Goal: Task Accomplishment & Management: Use online tool/utility

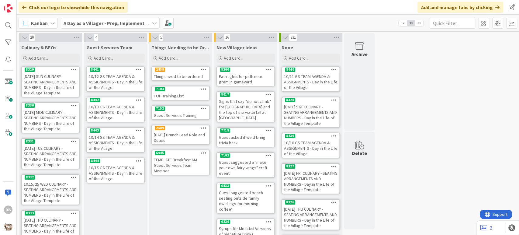
click at [110, 114] on div "10/13 GS TEAM AGENDA & ASSIGNMENTS - Day in the Life of the Village" at bounding box center [115, 112] width 57 height 19
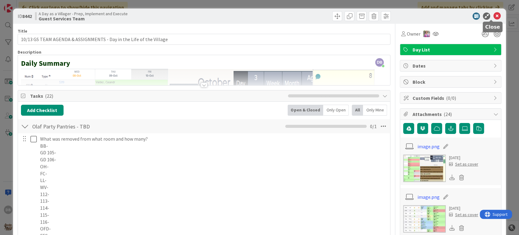
click at [493, 14] on icon at bounding box center [496, 15] width 7 height 7
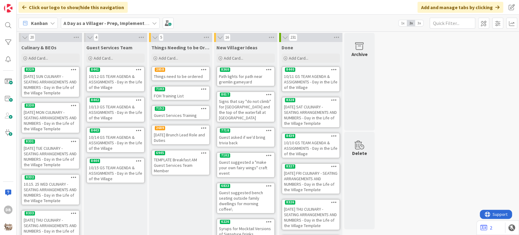
click at [107, 81] on div "10/12 GS TEAM AGENDA & ASSIGNMENTS - Day in the Life of the Village" at bounding box center [115, 81] width 57 height 19
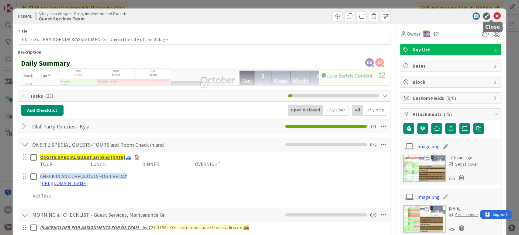
click at [493, 17] on icon at bounding box center [496, 15] width 7 height 7
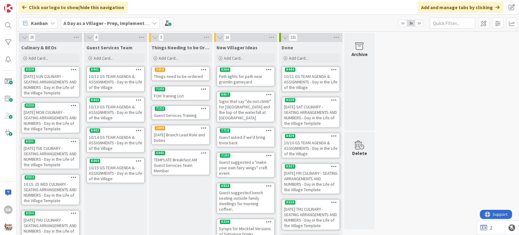
click at [118, 116] on div "10/13 GS TEAM AGENDA & ASSIGNMENTS - Day in the Life of the Village" at bounding box center [115, 112] width 57 height 19
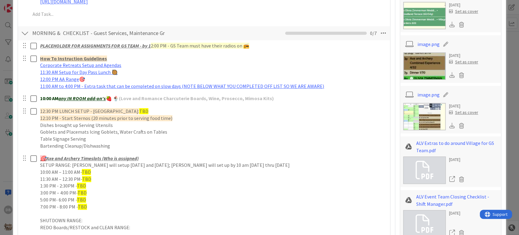
scroll to position [405, 0]
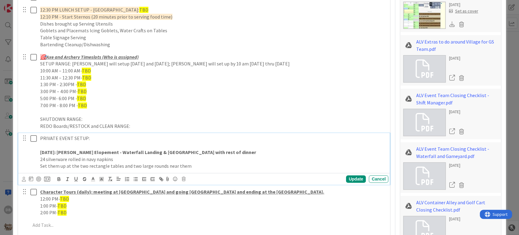
click at [58, 145] on p at bounding box center [213, 145] width 346 height 7
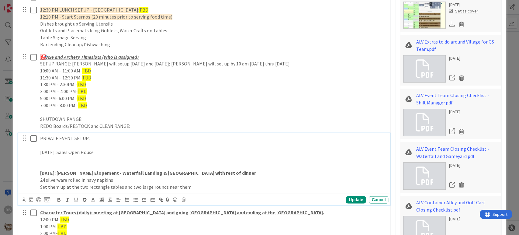
click at [52, 154] on p "[DATE]: Sales Open House" at bounding box center [213, 152] width 346 height 7
click at [54, 158] on p at bounding box center [213, 159] width 346 height 7
click at [103, 150] on p "[DATE]: Sales Open House" at bounding box center [213, 152] width 346 height 7
drag, startPoint x: 132, startPoint y: 150, endPoint x: 32, endPoint y: 152, distance: 100.0
click at [32, 152] on div "PRIVATE EVENT SETUP: [DATE]: Sales Open House - [GEOGRAPHIC_DATA] [GEOGRAPHIC_D…" at bounding box center [205, 162] width 368 height 59
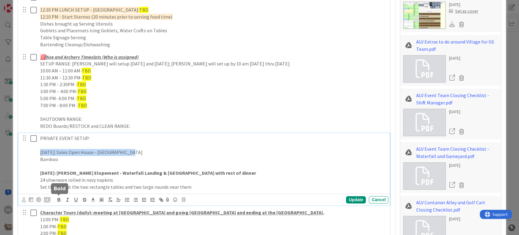
click at [57, 199] on icon "button" at bounding box center [58, 199] width 5 height 5
click at [72, 156] on p "Bamboo" at bounding box center [213, 159] width 346 height 7
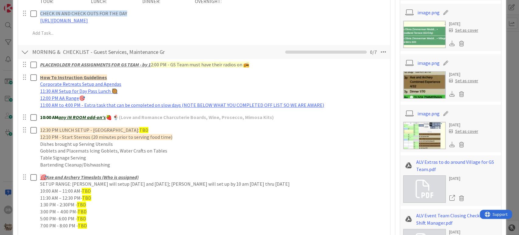
scroll to position [270, 0]
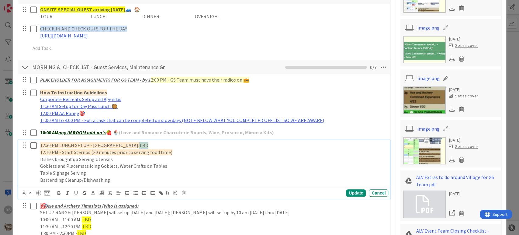
drag, startPoint x: 136, startPoint y: 142, endPoint x: 128, endPoint y: 142, distance: 8.5
click at [128, 142] on p "12:30 PM LUNCH SETUP - [PERSON_NAME]'s Landing: TBD" at bounding box center [213, 145] width 346 height 7
click at [160, 143] on p "12:30 PM LUNCH SETUP - [PERSON_NAME]'s Landing: [PERSON_NAME]," at bounding box center [213, 145] width 346 height 7
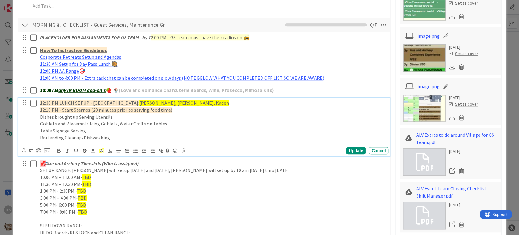
scroll to position [405, 0]
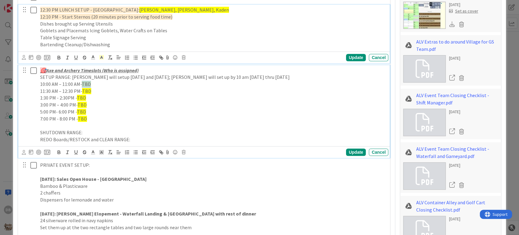
drag, startPoint x: 90, startPoint y: 82, endPoint x: 84, endPoint y: 82, distance: 6.7
click at [84, 82] on span "TBD" at bounding box center [86, 84] width 9 height 6
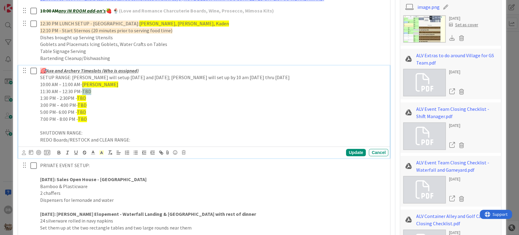
drag, startPoint x: 92, startPoint y: 91, endPoint x: 83, endPoint y: 89, distance: 8.6
click at [83, 89] on p "11:30 AM – 12:30 PM- TBD" at bounding box center [213, 91] width 346 height 7
drag, startPoint x: 88, startPoint y: 96, endPoint x: 78, endPoint y: 97, distance: 9.5
click at [78, 97] on p "1:30 PM - 2:30PM - TBD" at bounding box center [213, 98] width 346 height 7
drag, startPoint x: 98, startPoint y: 99, endPoint x: 78, endPoint y: 98, distance: 20.4
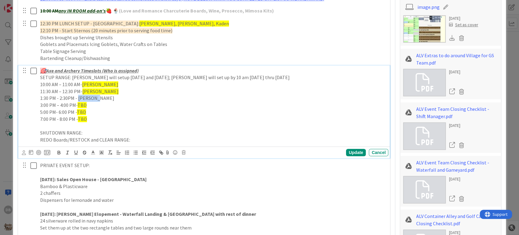
click at [78, 98] on p "1:30 PM - 2:30PM - [PERSON_NAME]" at bounding box center [213, 98] width 346 height 7
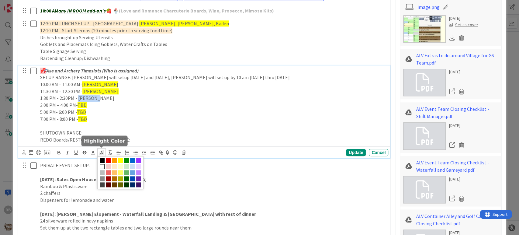
click at [100, 155] on span at bounding box center [101, 152] width 9 height 8
click at [119, 161] on span at bounding box center [120, 160] width 5 height 5
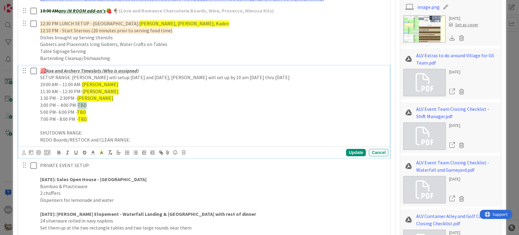
drag, startPoint x: 88, startPoint y: 103, endPoint x: 78, endPoint y: 102, distance: 10.1
click at [78, 102] on p "3:00 PM – 4:00 PM- TBD" at bounding box center [213, 105] width 346 height 7
drag, startPoint x: 84, startPoint y: 112, endPoint x: 75, endPoint y: 110, distance: 8.7
click at [75, 110] on p "5:00 PM- 6:00 PM - TBD" at bounding box center [213, 112] width 346 height 7
drag, startPoint x: 86, startPoint y: 123, endPoint x: 78, endPoint y: 119, distance: 9.3
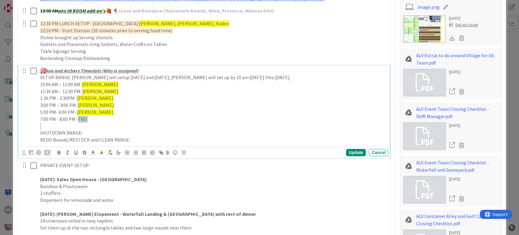
click at [78, 119] on div "🎯 Axe and Archery Timeslots (Who is assigned) SETUP RANGE: [PERSON_NAME] will s…" at bounding box center [213, 105] width 350 height 80
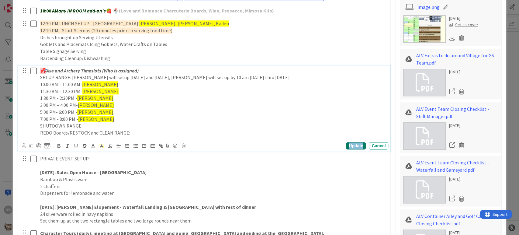
click at [350, 142] on div "Update" at bounding box center [356, 145] width 20 height 7
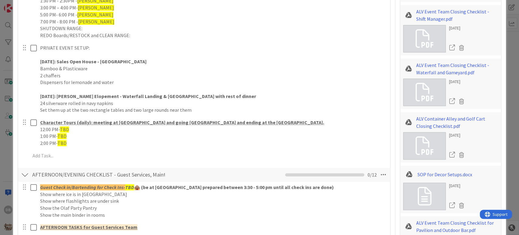
scroll to position [493, 0]
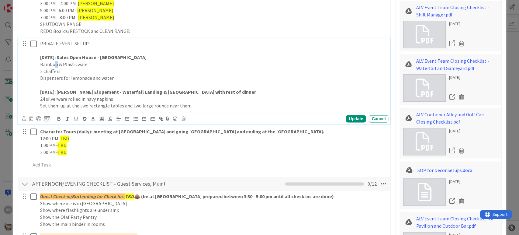
click at [58, 64] on p "Bamboo & Plasticware" at bounding box center [213, 64] width 346 height 7
click at [350, 118] on div "Update" at bounding box center [356, 118] width 20 height 7
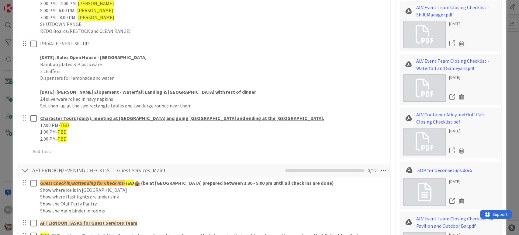
scroll to position [594, 0]
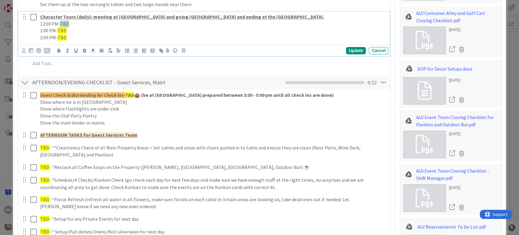
drag, startPoint x: 68, startPoint y: 23, endPoint x: 60, endPoint y: 23, distance: 7.6
click at [60, 23] on p "12:00 PM- TBD" at bounding box center [213, 23] width 346 height 7
drag, startPoint x: 68, startPoint y: 30, endPoint x: 58, endPoint y: 31, distance: 9.5
click at [58, 31] on p "1:00 PM- TBD" at bounding box center [213, 30] width 346 height 7
drag, startPoint x: 68, startPoint y: 37, endPoint x: 58, endPoint y: 38, distance: 9.7
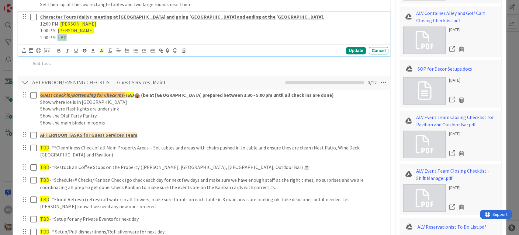
click at [58, 38] on p "2:00 PM- TBD" at bounding box center [213, 37] width 346 height 7
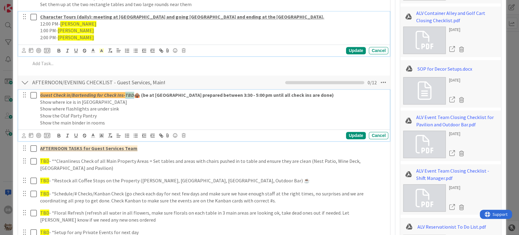
drag, startPoint x: 133, startPoint y: 94, endPoint x: 125, endPoint y: 95, distance: 8.3
click at [125, 95] on em "TBD" at bounding box center [129, 95] width 9 height 6
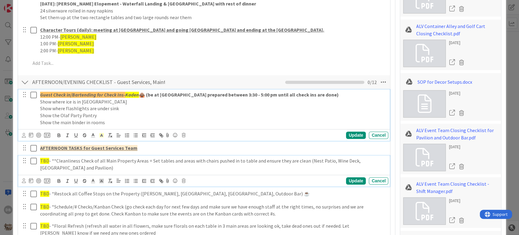
click at [47, 161] on span "TBD" at bounding box center [44, 160] width 9 height 6
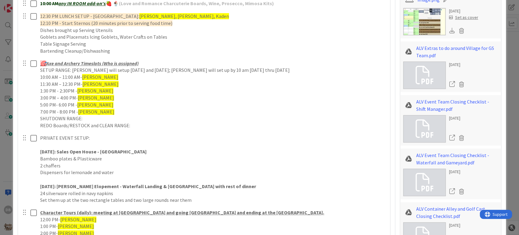
scroll to position [534, 0]
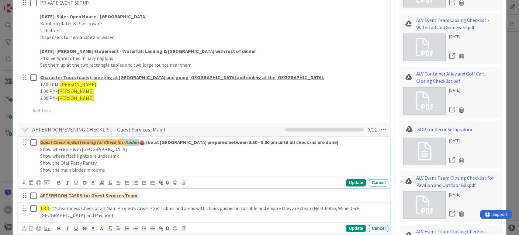
drag, startPoint x: 139, startPoint y: 142, endPoint x: 127, endPoint y: 142, distance: 11.9
click at [127, 142] on em "Kaden" at bounding box center [132, 142] width 14 height 6
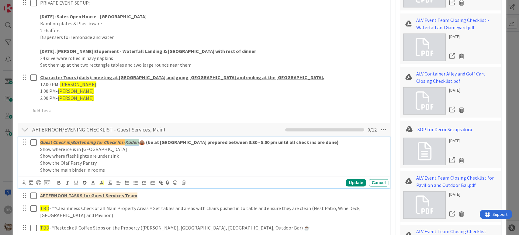
scroll to position [601, 0]
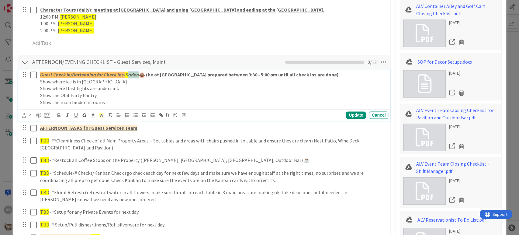
drag, startPoint x: 139, startPoint y: 77, endPoint x: 127, endPoint y: 74, distance: 11.8
click at [127, 74] on p "Guest Check in/Bartending for Check Ins- Kaden 🛖 (be at [GEOGRAPHIC_DATA] prepa…" at bounding box center [213, 74] width 346 height 7
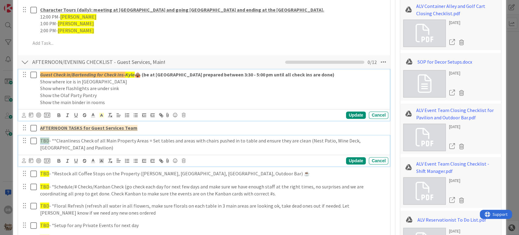
drag, startPoint x: 48, startPoint y: 138, endPoint x: 37, endPoint y: 136, distance: 10.5
click at [38, 136] on div "TBD - **Cleanliness Check of all Main Property Areas = Set tables and areas wit…" at bounding box center [213, 143] width 350 height 17
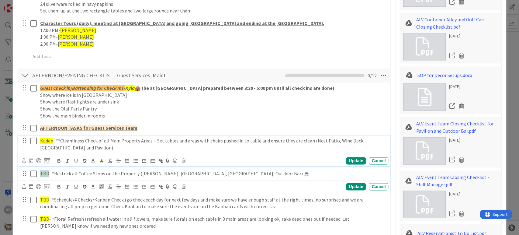
drag, startPoint x: 48, startPoint y: 173, endPoint x: 41, endPoint y: 173, distance: 7.6
click at [41, 173] on span "TBD" at bounding box center [44, 173] width 9 height 6
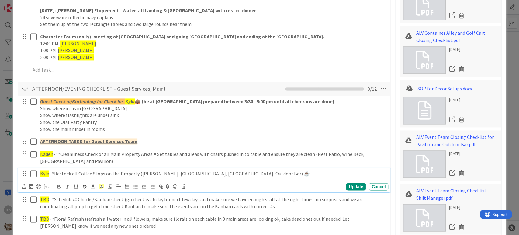
scroll to position [676, 0]
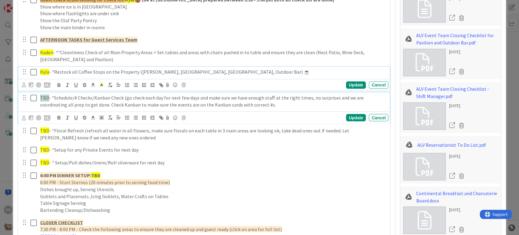
drag, startPoint x: 47, startPoint y: 96, endPoint x: 40, endPoint y: 96, distance: 7.0
click at [40, 96] on span "TBD" at bounding box center [44, 98] width 9 height 6
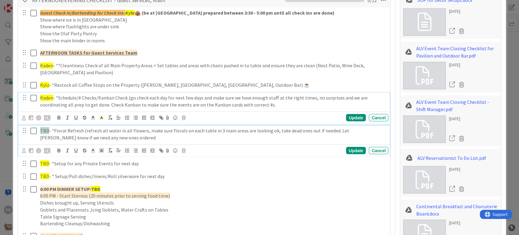
drag, startPoint x: 48, startPoint y: 128, endPoint x: 40, endPoint y: 129, distance: 8.3
click at [40, 129] on p "TBD - *Floral Refresh (refresh all water in all flowers, make sure florals on e…" at bounding box center [213, 134] width 346 height 14
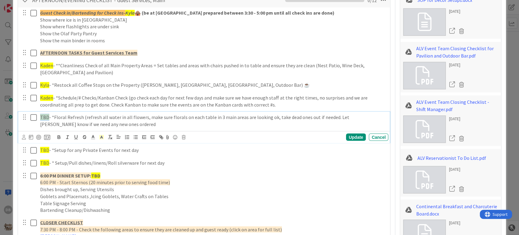
scroll to position [649, 0]
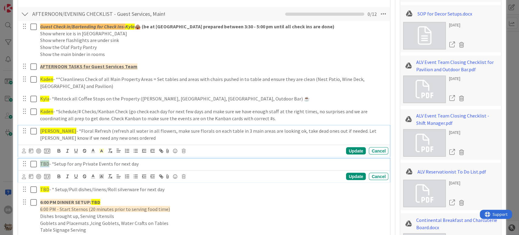
drag, startPoint x: 49, startPoint y: 160, endPoint x: 40, endPoint y: 162, distance: 9.2
click at [40, 162] on p "TBD - *Setup for any Private Events for next day" at bounding box center [213, 163] width 346 height 7
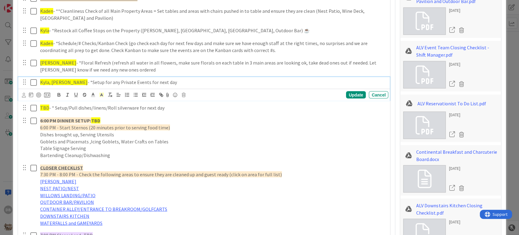
scroll to position [737, 0]
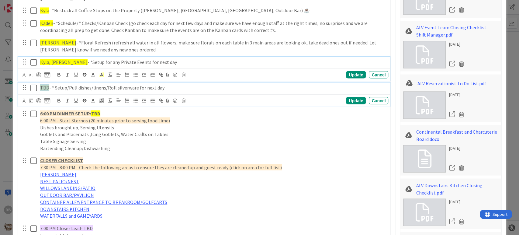
drag, startPoint x: 47, startPoint y: 85, endPoint x: 43, endPoint y: 84, distance: 4.9
click at [43, 84] on span "TBD" at bounding box center [44, 87] width 9 height 6
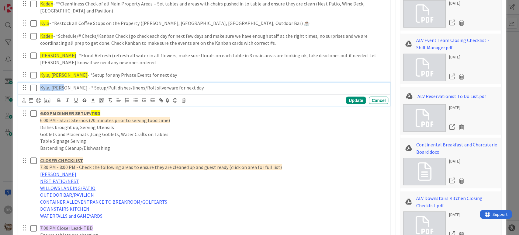
drag, startPoint x: 63, startPoint y: 85, endPoint x: 40, endPoint y: 85, distance: 23.7
click at [40, 85] on p "Kyla, [PERSON_NAME] - * Setup/Pull dishes/linens/Roll silverware for next day" at bounding box center [213, 87] width 346 height 7
click at [101, 97] on icon at bounding box center [101, 99] width 5 height 5
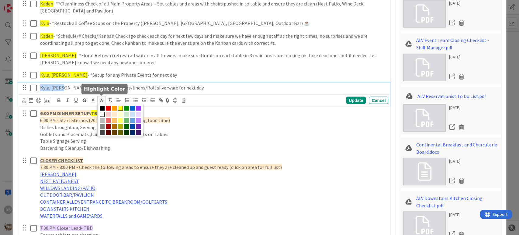
click at [118, 105] on span at bounding box center [120, 107] width 5 height 5
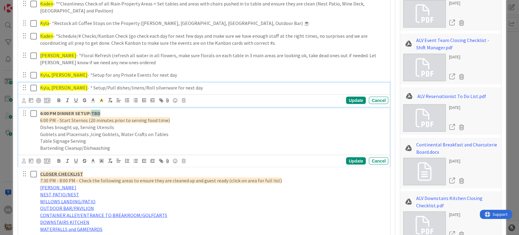
drag, startPoint x: 100, startPoint y: 112, endPoint x: 91, endPoint y: 112, distance: 8.6
click at [91, 112] on p "6:00 PM DINNER SETUP: TBD" at bounding box center [213, 112] width 346 height 7
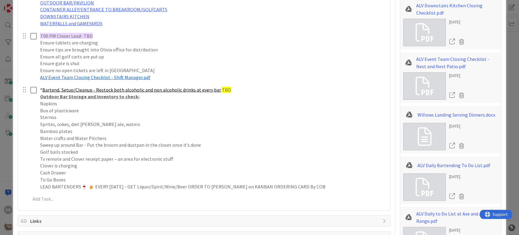
scroll to position [880, 0]
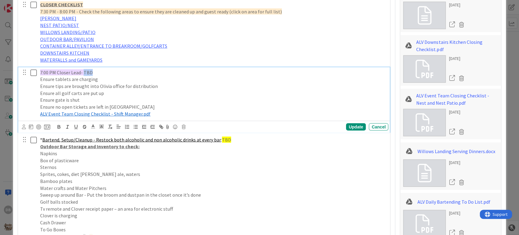
drag, startPoint x: 90, startPoint y: 71, endPoint x: 84, endPoint y: 71, distance: 6.4
click at [84, 71] on span "7:00 PM Closer Lead- TBD" at bounding box center [66, 72] width 53 height 6
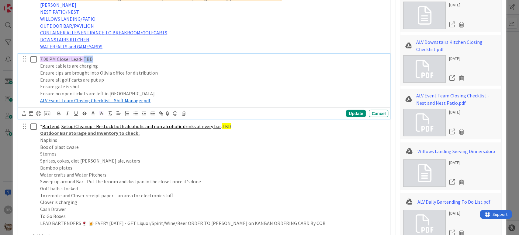
scroll to position [867, 0]
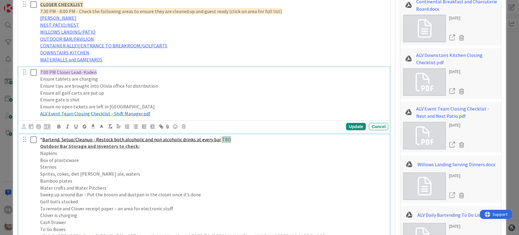
drag, startPoint x: 226, startPoint y: 139, endPoint x: 218, endPoint y: 140, distance: 8.2
click at [222, 140] on span "TBD" at bounding box center [226, 139] width 9 height 6
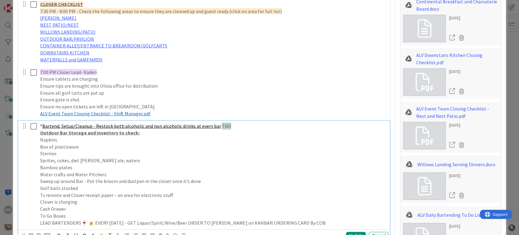
scroll to position [854, 0]
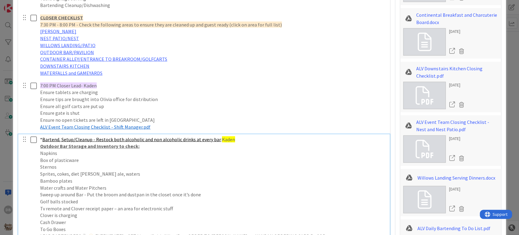
click at [238, 139] on p "* Bartend, Setup/Cleanup - Restock both alcoholic and non alcoholic drinks at e…" at bounding box center [213, 139] width 346 height 7
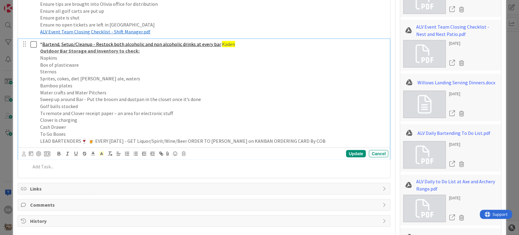
scroll to position [955, 0]
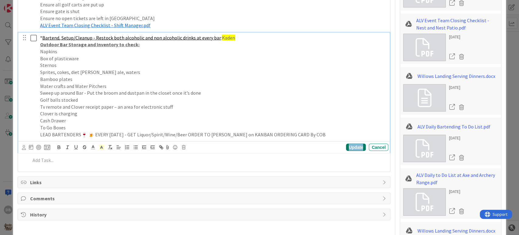
click at [346, 147] on div "Update" at bounding box center [356, 146] width 20 height 7
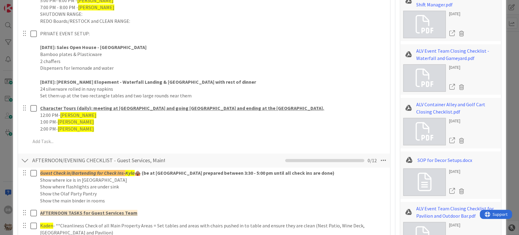
scroll to position [506, 0]
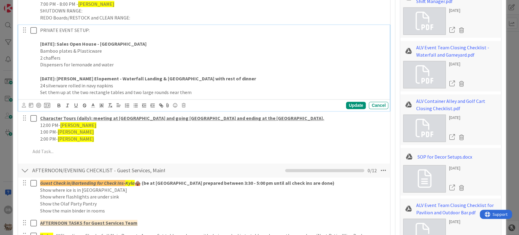
click at [130, 65] on p "Dispensers for lemonade and water" at bounding box center [213, 64] width 346 height 7
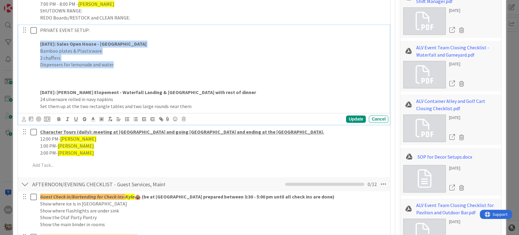
drag, startPoint x: 77, startPoint y: 60, endPoint x: 40, endPoint y: 43, distance: 40.9
click at [40, 43] on div "PRIVATE EVENT SETUP: [DATE]: Sales Open House - [GEOGRAPHIC_DATA] Bamboo plates…" at bounding box center [213, 68] width 350 height 87
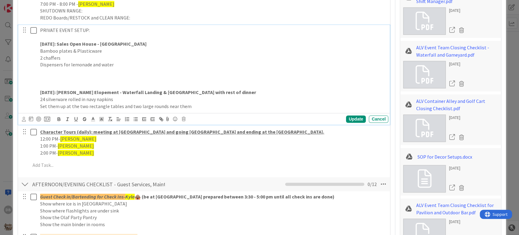
click at [44, 78] on p at bounding box center [213, 78] width 346 height 7
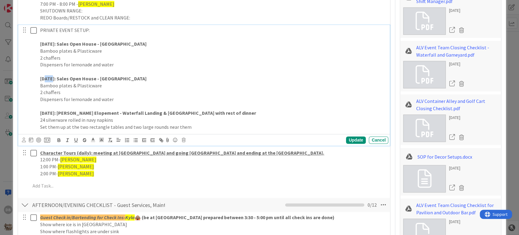
drag, startPoint x: 54, startPoint y: 76, endPoint x: 45, endPoint y: 76, distance: 9.4
click at [45, 76] on strong "[DATE]: Sales Open House - [GEOGRAPHIC_DATA]" at bounding box center [93, 78] width 106 height 6
click at [149, 78] on p "[DATE]: Sales Open House - [GEOGRAPHIC_DATA]" at bounding box center [213, 78] width 346 height 7
click at [173, 76] on p "[DATE]: Sales Open House - Village Gardens x2" at bounding box center [213, 78] width 346 height 7
click at [348, 136] on div "Update" at bounding box center [356, 139] width 20 height 7
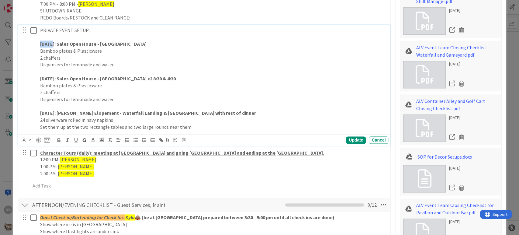
drag, startPoint x: 54, startPoint y: 44, endPoint x: 39, endPoint y: 41, distance: 15.3
click at [39, 41] on div "PRIVATE EVENT SETUP: [DATE]: Sales Open House - [GEOGRAPHIC_DATA] Bamboo plates…" at bounding box center [213, 78] width 350 height 107
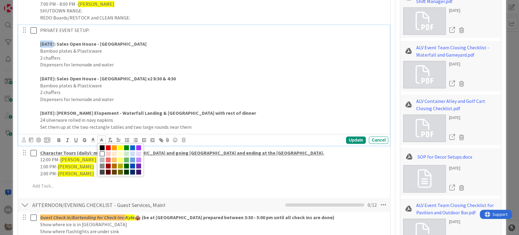
click at [101, 139] on polyline at bounding box center [101, 139] width 2 height 2
click at [108, 154] on span at bounding box center [108, 153] width 5 height 5
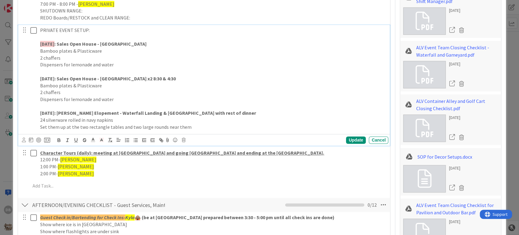
click at [115, 65] on p "Dispensers for lemonade and water" at bounding box center [213, 64] width 346 height 7
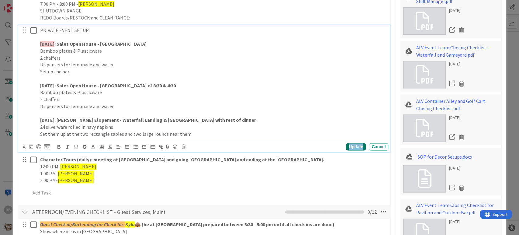
click at [346, 144] on div "Update" at bounding box center [356, 146] width 20 height 7
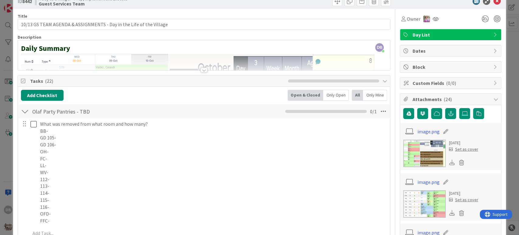
scroll to position [0, 0]
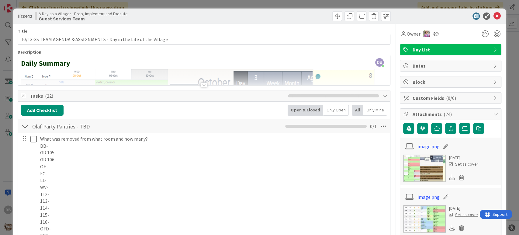
click at [490, 21] on div "ID 8442 A Day as a Villager - Prep, Implement and Execute Guest Services Team" at bounding box center [259, 16] width 493 height 15
click at [494, 17] on icon at bounding box center [496, 15] width 7 height 7
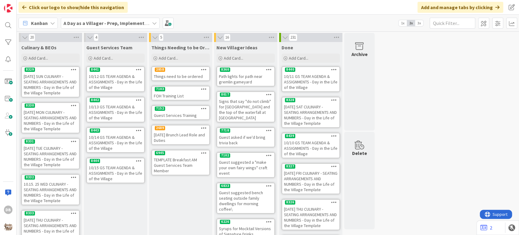
click at [112, 139] on div "10/14 GS TEAM AGENDA & ASSIGNMENTS - Day in the Life of the Village" at bounding box center [115, 142] width 57 height 19
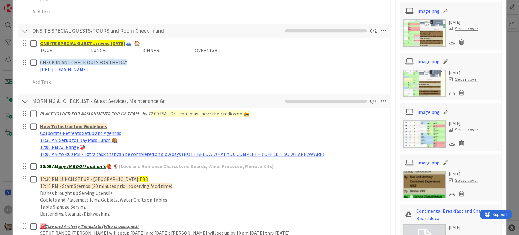
scroll to position [371, 0]
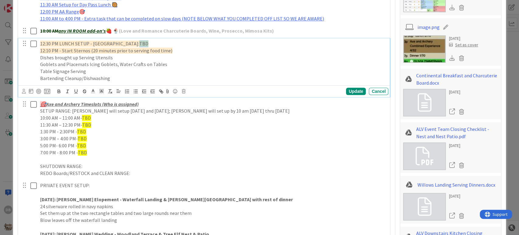
drag, startPoint x: 136, startPoint y: 41, endPoint x: 128, endPoint y: 43, distance: 8.9
click at [128, 43] on p "12:30 PM LUNCH SETUP - [PERSON_NAME]'s Landing: TBD" at bounding box center [213, 43] width 346 height 7
click at [139, 41] on span "TBD" at bounding box center [143, 43] width 9 height 6
drag, startPoint x: 136, startPoint y: 41, endPoint x: 129, endPoint y: 42, distance: 7.6
click at [139, 42] on span "TBD" at bounding box center [143, 43] width 9 height 6
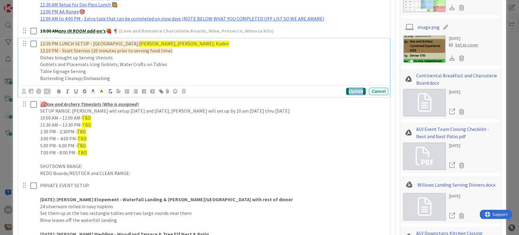
click at [351, 92] on div "Update" at bounding box center [356, 91] width 20 height 7
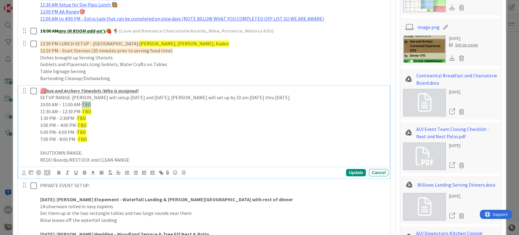
drag, startPoint x: 93, startPoint y: 104, endPoint x: 84, endPoint y: 104, distance: 8.8
click at [84, 104] on p "10:00 AM – 11:00 AM- TBD" at bounding box center [213, 104] width 346 height 7
drag, startPoint x: 92, startPoint y: 114, endPoint x: 84, endPoint y: 114, distance: 8.5
click at [84, 114] on p "11:30 AM – 12:30 PM- TBD" at bounding box center [213, 111] width 346 height 7
drag, startPoint x: 87, startPoint y: 121, endPoint x: 77, endPoint y: 121, distance: 10.0
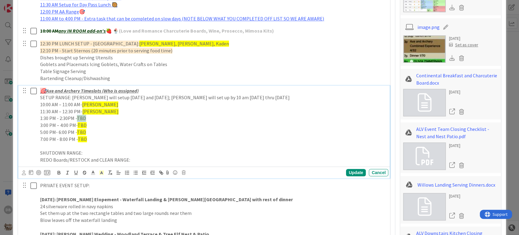
click at [77, 121] on div "🎯 Axe and Archery Timeslots (Who is assigned) SETUP RANGE: [PERSON_NAME] will s…" at bounding box center [213, 125] width 350 height 80
click at [79, 126] on span "TBD" at bounding box center [82, 125] width 9 height 6
drag, startPoint x: 85, startPoint y: 124, endPoint x: 78, endPoint y: 125, distance: 7.1
click at [78, 125] on span "TBD" at bounding box center [82, 125] width 9 height 6
drag, startPoint x: 82, startPoint y: 132, endPoint x: 77, endPoint y: 133, distance: 4.9
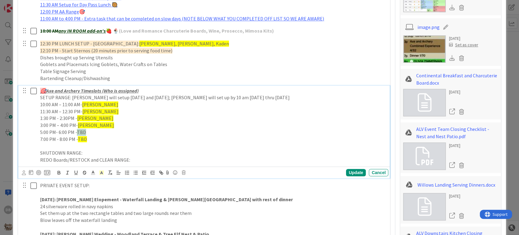
click at [77, 133] on span "TBD" at bounding box center [81, 132] width 9 height 6
drag, startPoint x: 87, startPoint y: 141, endPoint x: 78, endPoint y: 142, distance: 8.8
click at [78, 142] on p "7:00 PM - 8:00 PM - TBD" at bounding box center [213, 139] width 346 height 7
drag, startPoint x: 86, startPoint y: 141, endPoint x: 79, endPoint y: 142, distance: 7.0
click at [79, 142] on p "7:00 PM - 8:00 PM -[PERSON_NAME]" at bounding box center [213, 139] width 346 height 7
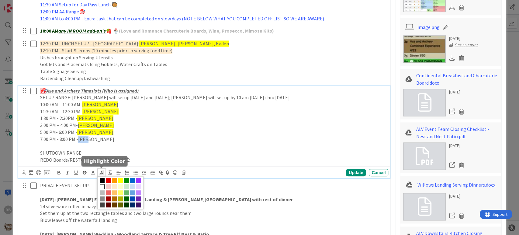
click at [100, 174] on icon at bounding box center [101, 172] width 5 height 5
click at [119, 179] on span at bounding box center [120, 180] width 5 height 5
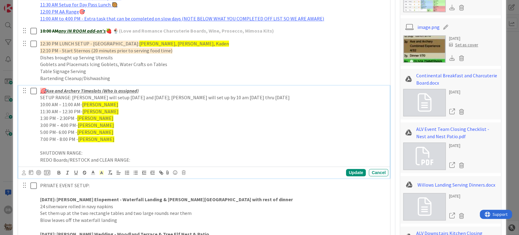
click at [126, 119] on p "1:30 PM - 2:30PM - [PERSON_NAME]" at bounding box center [213, 118] width 346 height 7
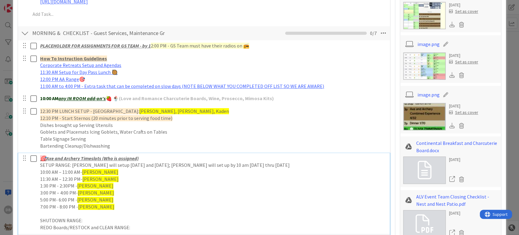
scroll to position [473, 0]
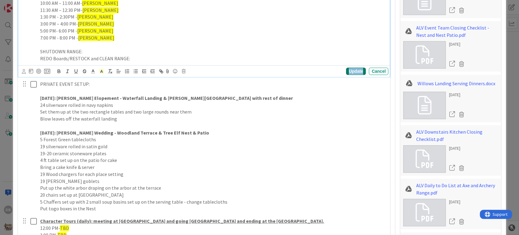
click at [347, 68] on div "Update" at bounding box center [356, 70] width 20 height 7
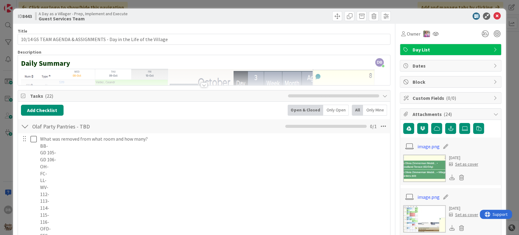
scroll to position [0, 0]
click at [493, 16] on icon at bounding box center [496, 15] width 7 height 7
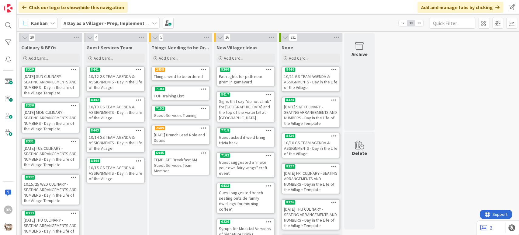
click at [117, 103] on div "10/13 GS TEAM AGENDA & ASSIGNMENTS - Day in the Life of the Village" at bounding box center [115, 112] width 57 height 19
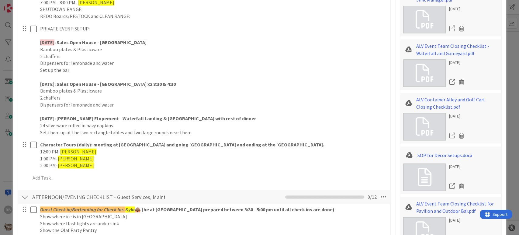
scroll to position [489, 0]
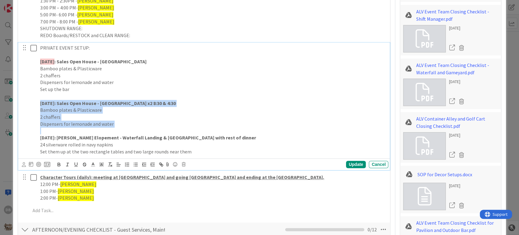
drag, startPoint x: 121, startPoint y: 129, endPoint x: 39, endPoint y: 103, distance: 86.1
click at [39, 103] on div "PRIVATE EVENT SETUP: [DATE] : Sales Open House - [GEOGRAPHIC_DATA] Bamboo plate…" at bounding box center [213, 100] width 350 height 114
copy div "[DATE]: Sales Open House - [GEOGRAPHIC_DATA] x2 8:30 & 4:30 Bamboo plates & Pla…"
click at [120, 126] on p "Dispensers for lemonade and water" at bounding box center [213, 123] width 346 height 7
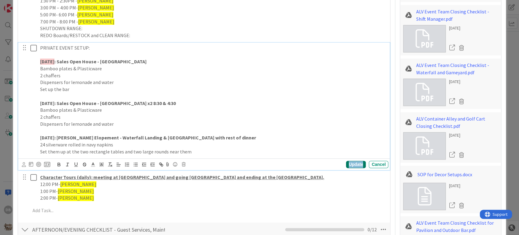
click at [346, 165] on div "Update" at bounding box center [356, 163] width 20 height 7
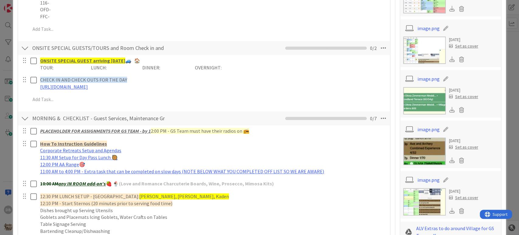
scroll to position [0, 0]
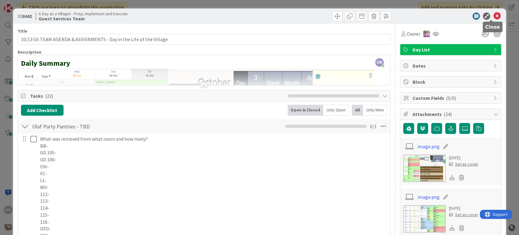
click at [493, 15] on icon at bounding box center [496, 15] width 7 height 7
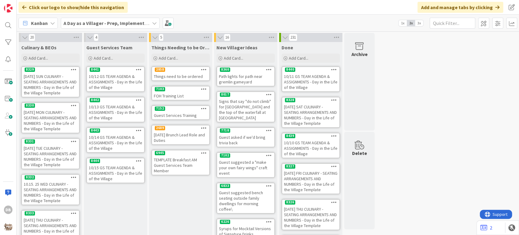
click at [105, 144] on div "10/14 GS TEAM AGENDA & ASSIGNMENTS - Day in the Life of the Village" at bounding box center [115, 142] width 57 height 19
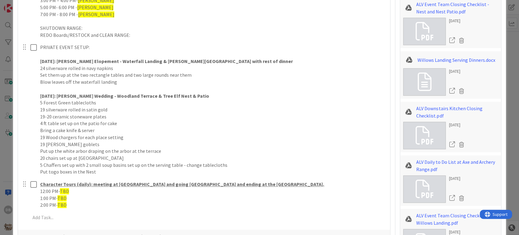
scroll to position [489, 0]
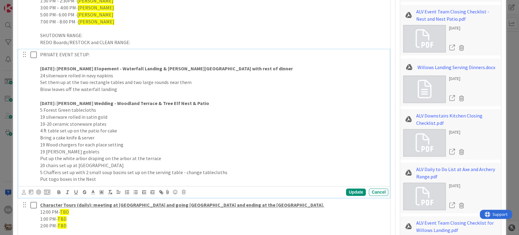
click at [88, 61] on p at bounding box center [213, 61] width 346 height 7
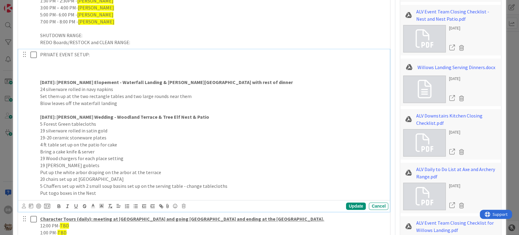
paste div
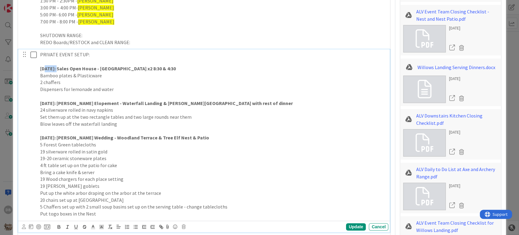
drag, startPoint x: 66, startPoint y: 68, endPoint x: 46, endPoint y: 71, distance: 20.5
click at [46, 71] on strong "[DATE]: Sales Open House - [GEOGRAPHIC_DATA] x2 8:30 & 4:30" at bounding box center [108, 68] width 136 height 6
click at [166, 67] on p "[DATE]: Sales Open House - [GEOGRAPHIC_DATA] x2 8:30 & 4:30" at bounding box center [213, 68] width 346 height 7
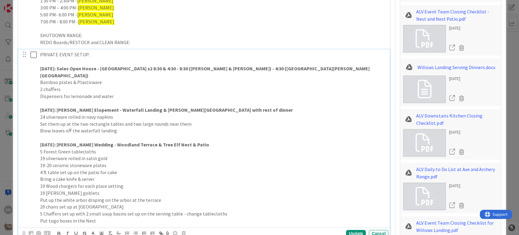
click at [123, 93] on p "Dispensers for lemonade and water" at bounding box center [213, 96] width 346 height 7
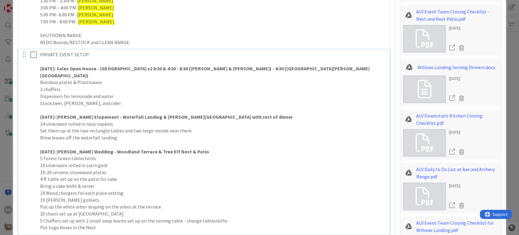
scroll to position [557, 0]
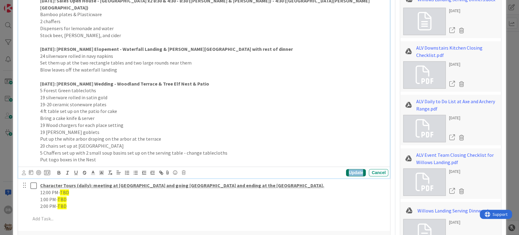
click at [351, 169] on div "Update" at bounding box center [356, 172] width 20 height 7
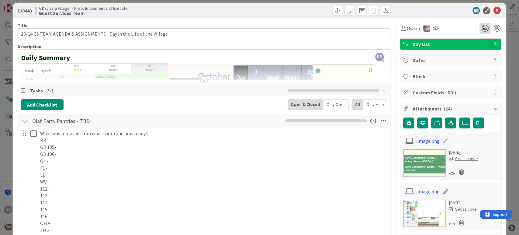
scroll to position [0, 0]
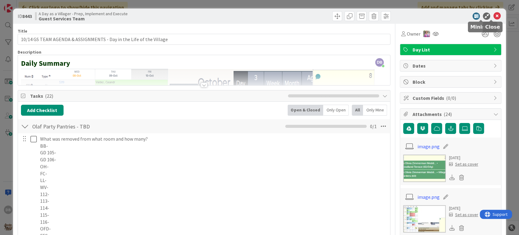
click at [493, 18] on icon at bounding box center [496, 15] width 7 height 7
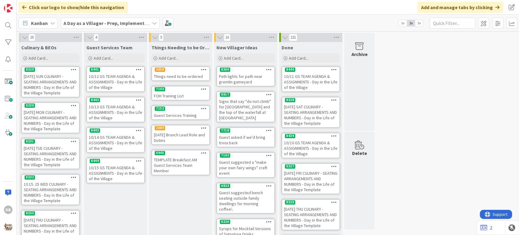
click at [121, 101] on div "8442" at bounding box center [115, 99] width 57 height 5
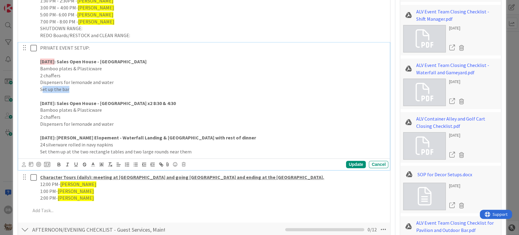
drag, startPoint x: 71, startPoint y: 89, endPoint x: 43, endPoint y: 89, distance: 28.3
click at [43, 89] on p "Set up the bar" at bounding box center [213, 89] width 346 height 7
click at [354, 162] on div "Update" at bounding box center [356, 163] width 20 height 7
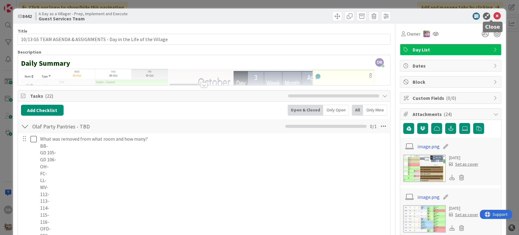
click at [493, 16] on icon at bounding box center [496, 15] width 7 height 7
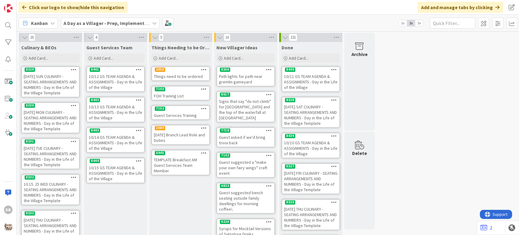
click at [112, 142] on div "10/14 GS TEAM AGENDA & ASSIGNMENTS - Day in the Life of the Village" at bounding box center [115, 142] width 57 height 19
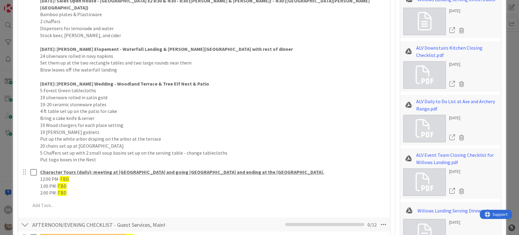
scroll to position [489, 0]
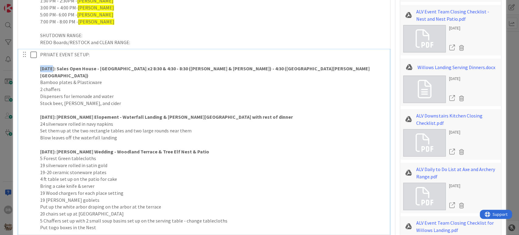
drag, startPoint x: 54, startPoint y: 67, endPoint x: 41, endPoint y: 68, distance: 13.1
click at [41, 68] on strong "[DATE]: Sales Open House - [GEOGRAPHIC_DATA] x2 8:30 & 4:30 - 8:30 ([PERSON_NAM…" at bounding box center [205, 71] width 330 height 13
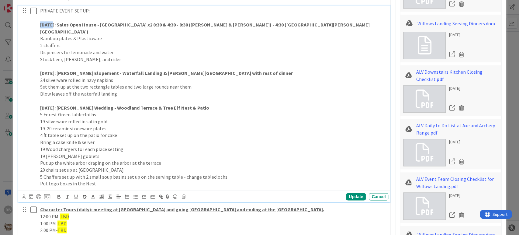
scroll to position [557, 0]
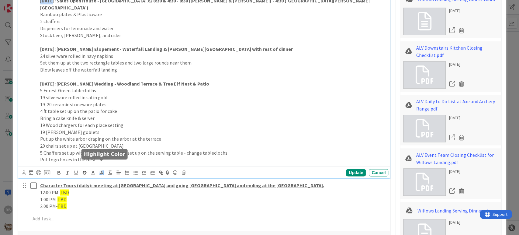
click at [103, 170] on icon at bounding box center [101, 172] width 5 height 5
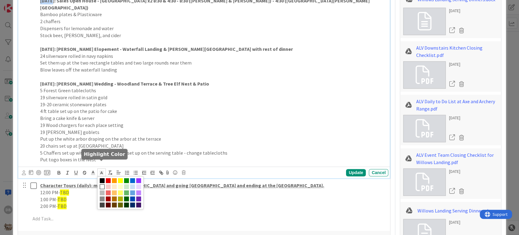
click at [108, 184] on span at bounding box center [108, 186] width 5 height 5
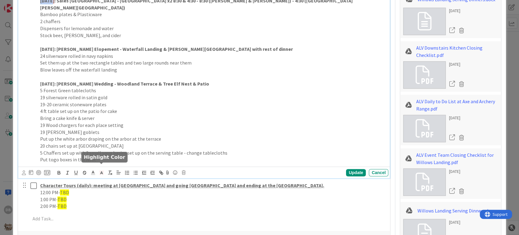
scroll to position [554, 0]
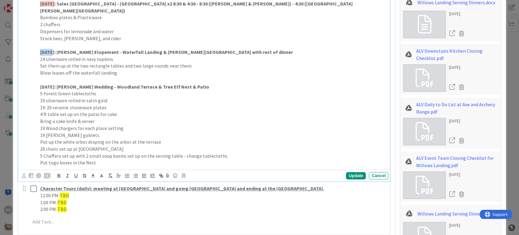
drag, startPoint x: 53, startPoint y: 46, endPoint x: 39, endPoint y: 46, distance: 14.3
click at [39, 46] on div "PRIVATE EVENT SETUP: [DATE] : Sales Open House - [GEOGRAPHIC_DATA] x2 8:30 & 4:…" at bounding box center [213, 75] width 350 height 183
click at [101, 173] on icon at bounding box center [101, 175] width 5 height 5
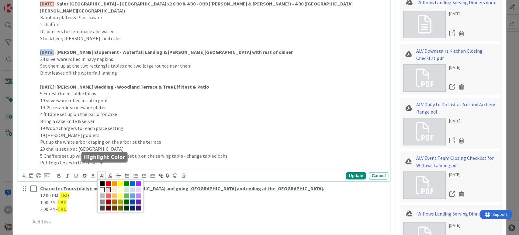
click at [109, 187] on span at bounding box center [108, 189] width 5 height 5
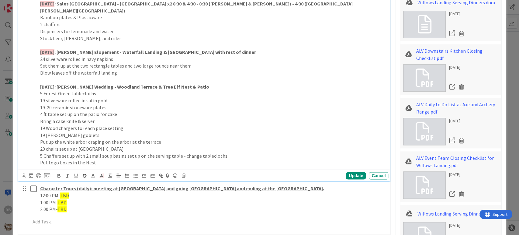
click at [95, 49] on strong ": [PERSON_NAME] Elopement - Waterfall Landing & [GEOGRAPHIC_DATA] with rest of …" at bounding box center [155, 52] width 202 height 6
click at [355, 172] on div "Update" at bounding box center [356, 175] width 20 height 7
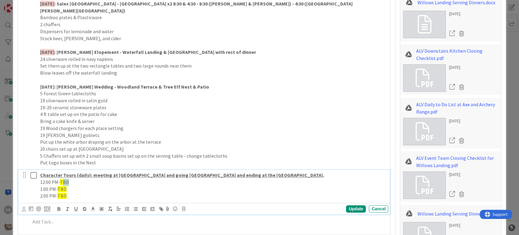
drag, startPoint x: 73, startPoint y: 176, endPoint x: 63, endPoint y: 174, distance: 10.8
click at [63, 178] on p "12:00 PM- TBD" at bounding box center [213, 181] width 346 height 7
click at [68, 179] on span "TBD" at bounding box center [64, 182] width 9 height 6
drag, startPoint x: 73, startPoint y: 175, endPoint x: 62, endPoint y: 176, distance: 11.0
click at [62, 178] on p "12:00 PM- TBD" at bounding box center [213, 181] width 346 height 7
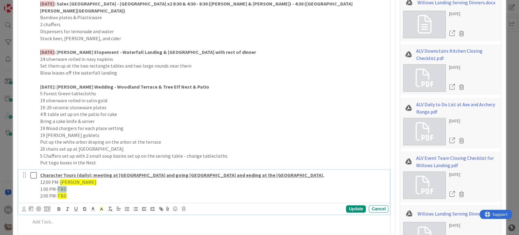
drag, startPoint x: 67, startPoint y: 182, endPoint x: 59, endPoint y: 183, distance: 8.3
click at [59, 185] on p "1:00 PM- TBD" at bounding box center [213, 188] width 346 height 7
drag, startPoint x: 68, startPoint y: 187, endPoint x: 58, endPoint y: 188, distance: 10.2
click at [58, 192] on p "2:00 PM- TBD" at bounding box center [213, 195] width 346 height 7
click at [350, 205] on div "Update" at bounding box center [356, 208] width 20 height 7
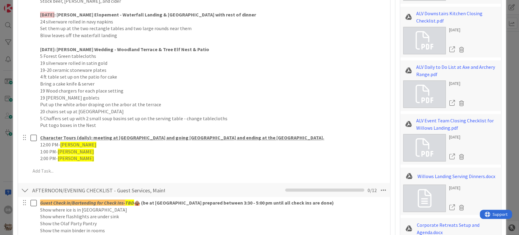
scroll to position [689, 0]
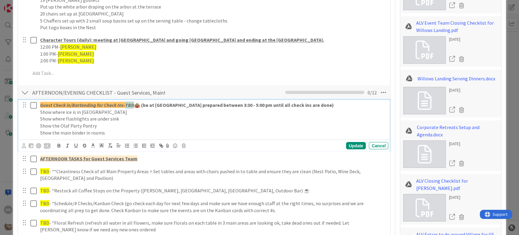
drag, startPoint x: 134, startPoint y: 97, endPoint x: 126, endPoint y: 97, distance: 8.8
click at [126, 101] on p "Guest Check in/Bartending for Check Ins- TBD 🛖 (be at [GEOGRAPHIC_DATA] prepare…" at bounding box center [213, 104] width 346 height 7
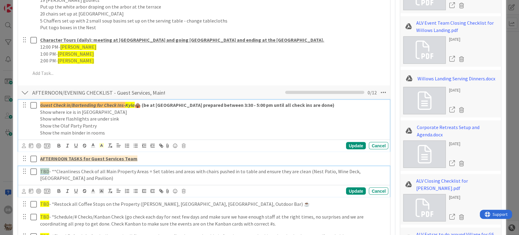
drag, startPoint x: 47, startPoint y: 164, endPoint x: 40, endPoint y: 163, distance: 7.4
click at [40, 168] on span "TBD" at bounding box center [44, 171] width 9 height 6
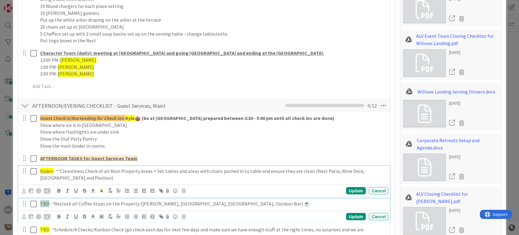
drag, startPoint x: 48, startPoint y: 198, endPoint x: 40, endPoint y: 195, distance: 8.8
click at [40, 200] on span "TBD" at bounding box center [44, 203] width 9 height 6
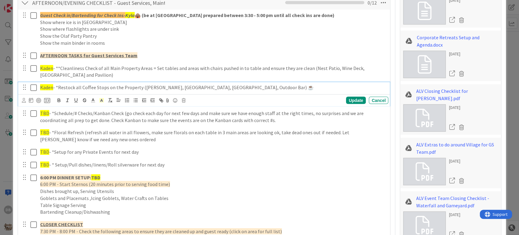
scroll to position [797, 0]
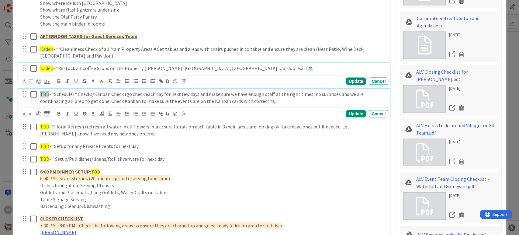
drag, startPoint x: 48, startPoint y: 85, endPoint x: 39, endPoint y: 86, distance: 9.5
click at [39, 89] on div "TBD - *Schedule/# Checks/Kanban Check (go check each day for next few days and …" at bounding box center [213, 97] width 350 height 17
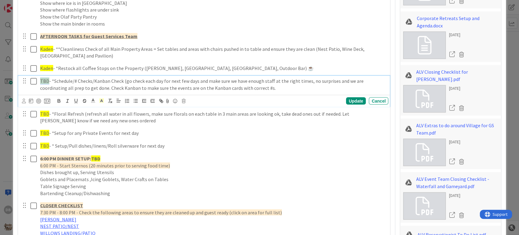
scroll to position [784, 0]
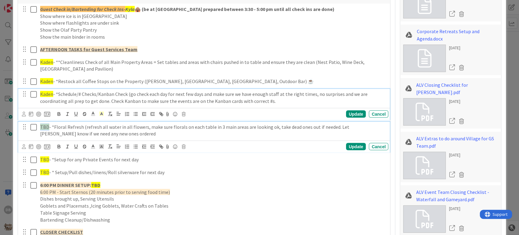
drag, startPoint x: 48, startPoint y: 118, endPoint x: 39, endPoint y: 119, distance: 9.1
click at [39, 122] on div "TBD - *Floral Refresh (refresh all water in all flowers, make sure florals on e…" at bounding box center [213, 130] width 350 height 17
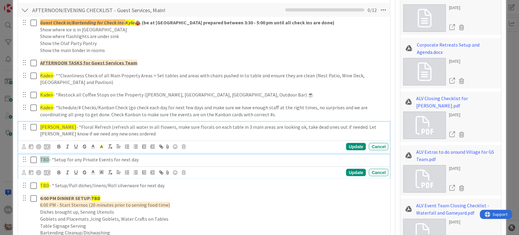
drag, startPoint x: 48, startPoint y: 150, endPoint x: 40, endPoint y: 150, distance: 8.2
click at [40, 156] on p "TBD - *Setup for any Private Events for next day" at bounding box center [213, 159] width 346 height 7
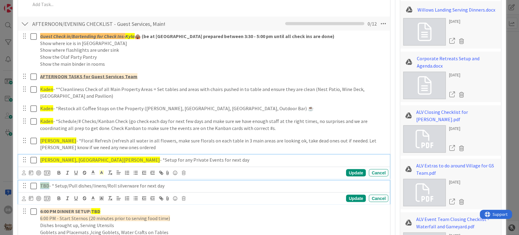
drag, startPoint x: 48, startPoint y: 176, endPoint x: 41, endPoint y: 177, distance: 7.3
click at [41, 182] on p "TBD - * Setup/Pull dishes/linens/Roll silverware for next day" at bounding box center [213, 185] width 346 height 7
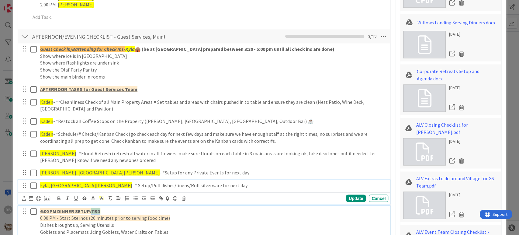
drag, startPoint x: 99, startPoint y: 202, endPoint x: 91, endPoint y: 203, distance: 7.9
click at [91, 207] on p "6:00 PM DINNER SETUP: TBD" at bounding box center [213, 210] width 346 height 7
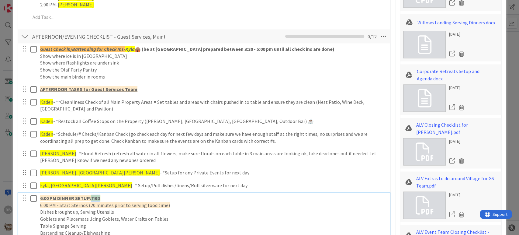
scroll to position [732, 0]
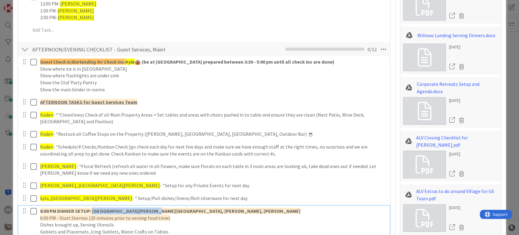
drag, startPoint x: 149, startPoint y: 202, endPoint x: 92, endPoint y: 203, distance: 56.6
click at [92, 207] on p "6:00 PM DINNER SETUP: [GEOGRAPHIC_DATA][PERSON_NAME][GEOGRAPHIC_DATA], [PERSON_…" at bounding box center [213, 210] width 346 height 7
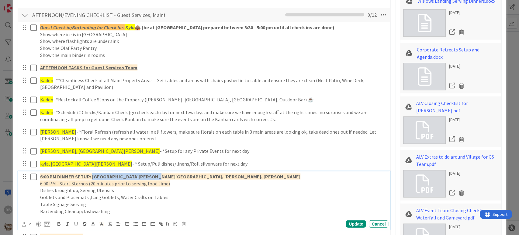
scroll to position [799, 0]
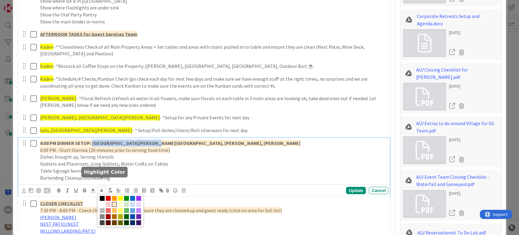
click at [102, 188] on icon at bounding box center [101, 190] width 5 height 5
click at [119, 196] on span at bounding box center [120, 198] width 5 height 5
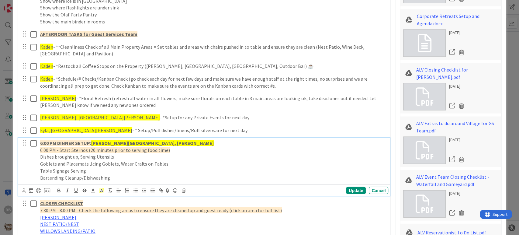
click at [150, 140] on p "6:00 PM DINNER SETUP: [GEOGRAPHIC_DATA][PERSON_NAME][GEOGRAPHIC_DATA], [PERSON_…" at bounding box center [213, 143] width 346 height 7
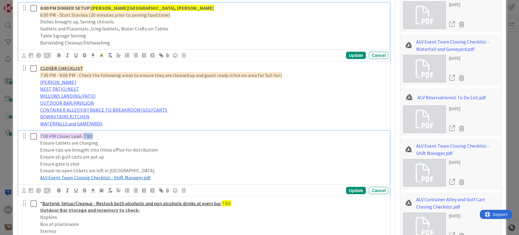
drag, startPoint x: 91, startPoint y: 128, endPoint x: 83, endPoint y: 128, distance: 7.9
click at [83, 133] on p "7:00 PM Closer Lead- TBD" at bounding box center [213, 136] width 346 height 7
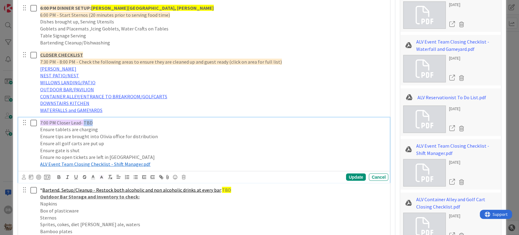
scroll to position [921, 0]
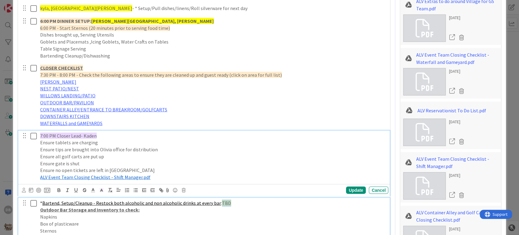
drag, startPoint x: 226, startPoint y: 196, endPoint x: 218, endPoint y: 196, distance: 7.9
click at [218, 199] on p "* Bartend, Setup/Cleanup - Restock both alcoholic and non alcoholic drinks at e…" at bounding box center [213, 202] width 346 height 7
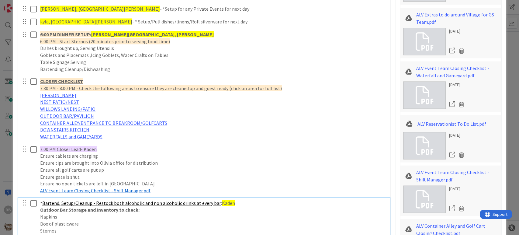
scroll to position [1009, 0]
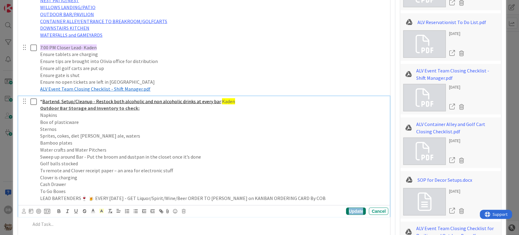
click at [347, 207] on div "Update" at bounding box center [356, 210] width 20 height 7
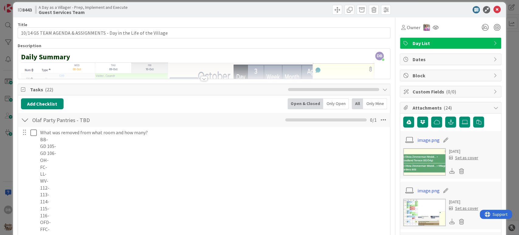
scroll to position [0, 0]
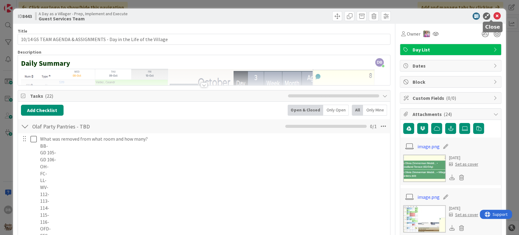
click at [493, 15] on icon at bounding box center [496, 15] width 7 height 7
